Goal: Navigation & Orientation: Go to known website

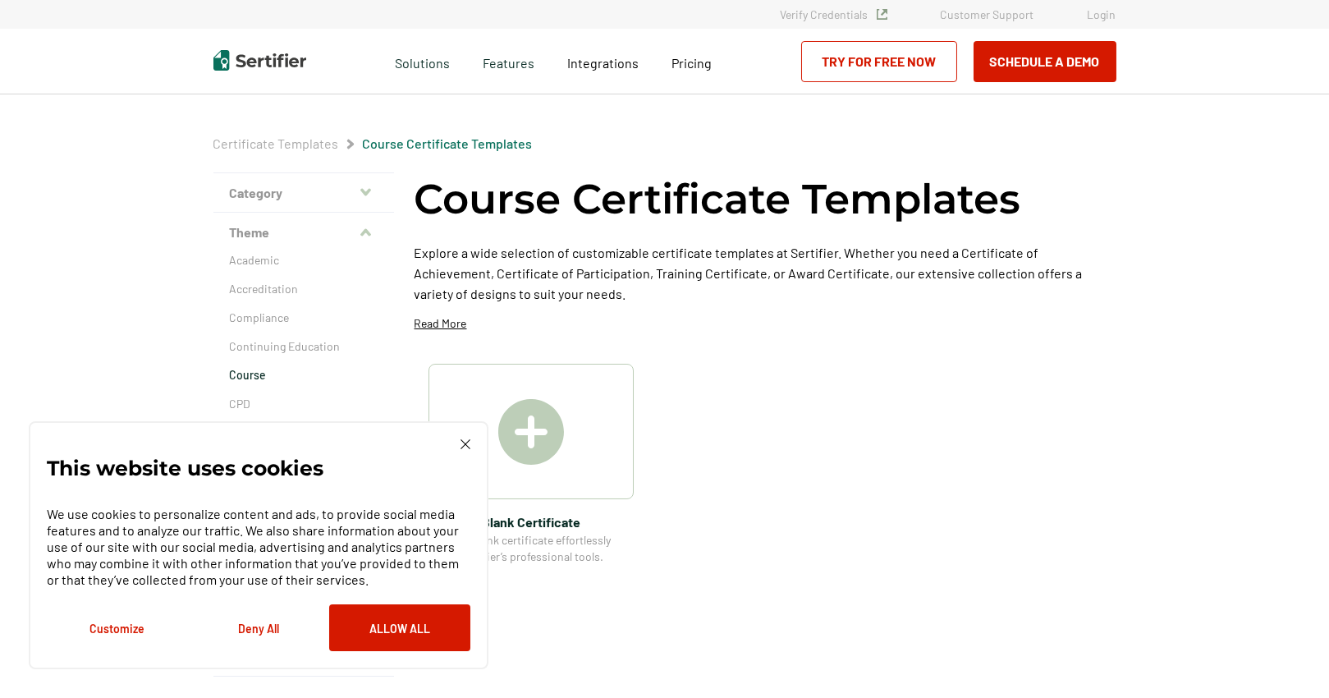
click at [1107, 16] on link "Login" at bounding box center [1102, 14] width 29 height 14
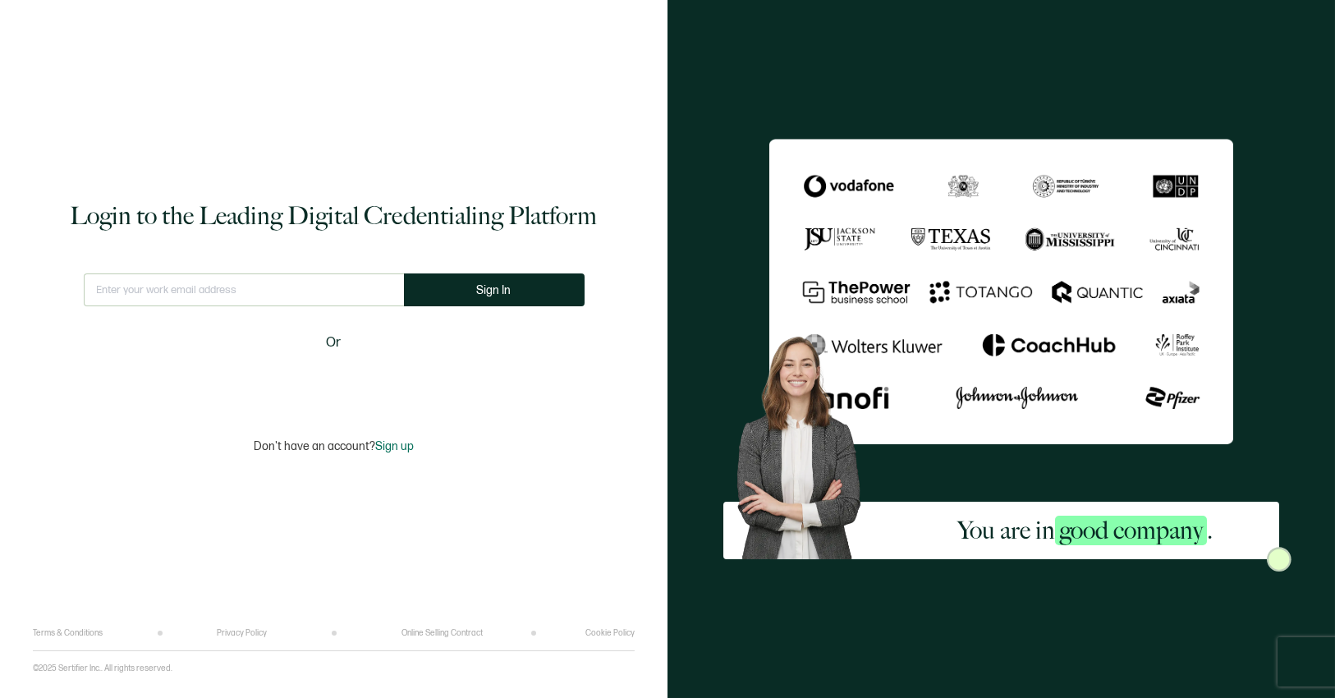
click at [251, 294] on input "text" at bounding box center [244, 289] width 320 height 33
type input "[EMAIL_ADDRESS][DOMAIN_NAME]"
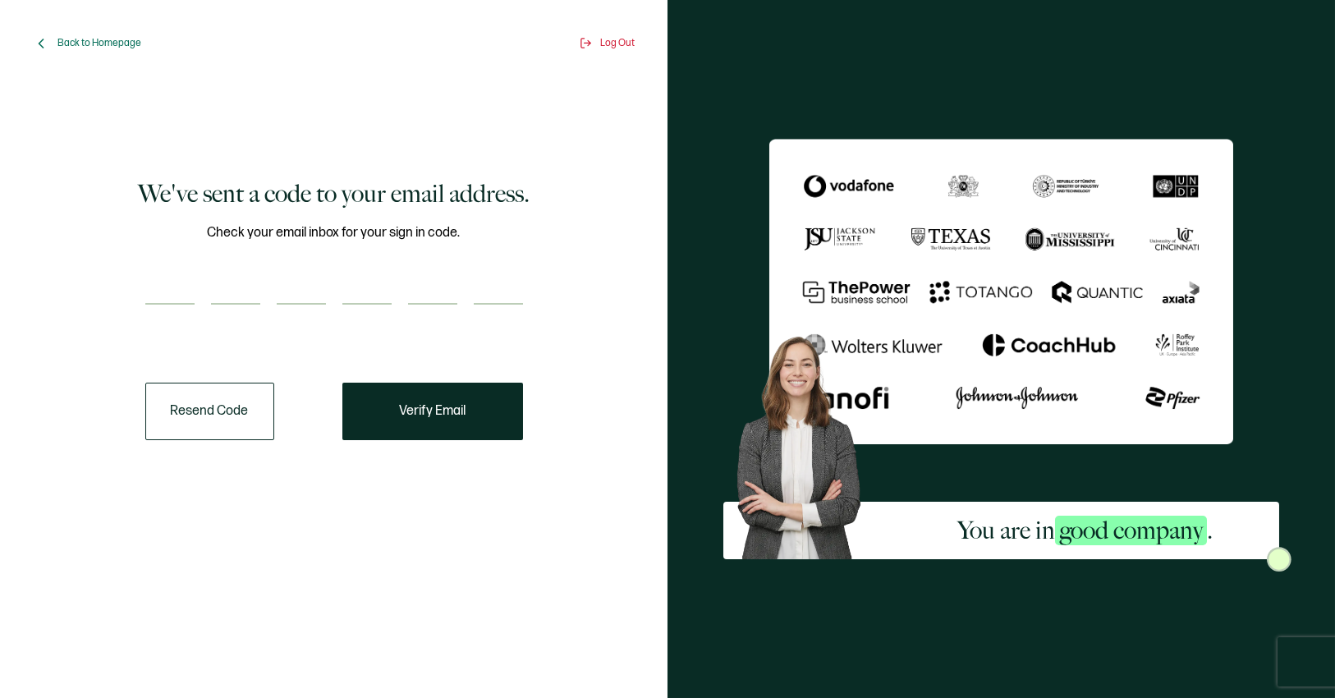
click at [195, 296] on div at bounding box center [334, 288] width 378 height 33
type input "6"
type input "0"
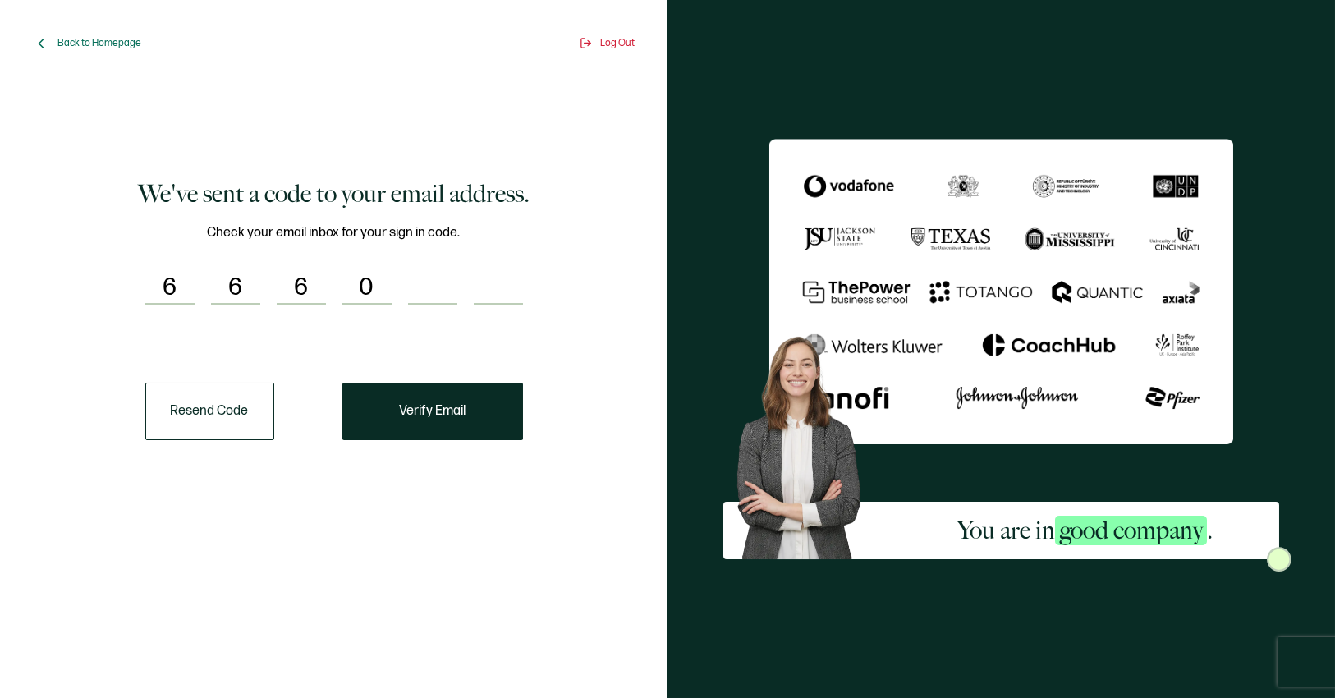
type input "8"
type input "4"
